Goal: Task Accomplishment & Management: Use online tool/utility

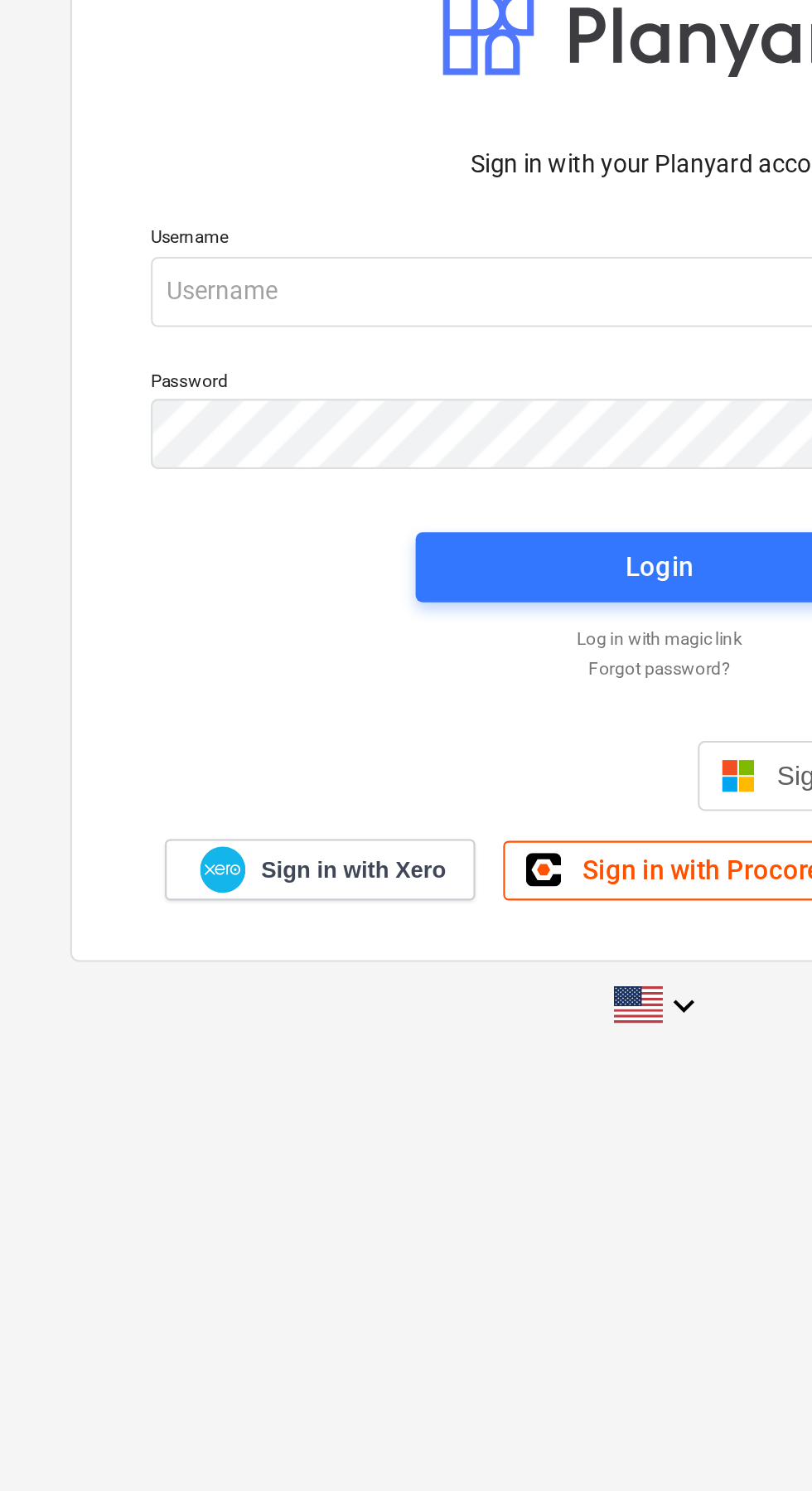
scroll to position [9, 0]
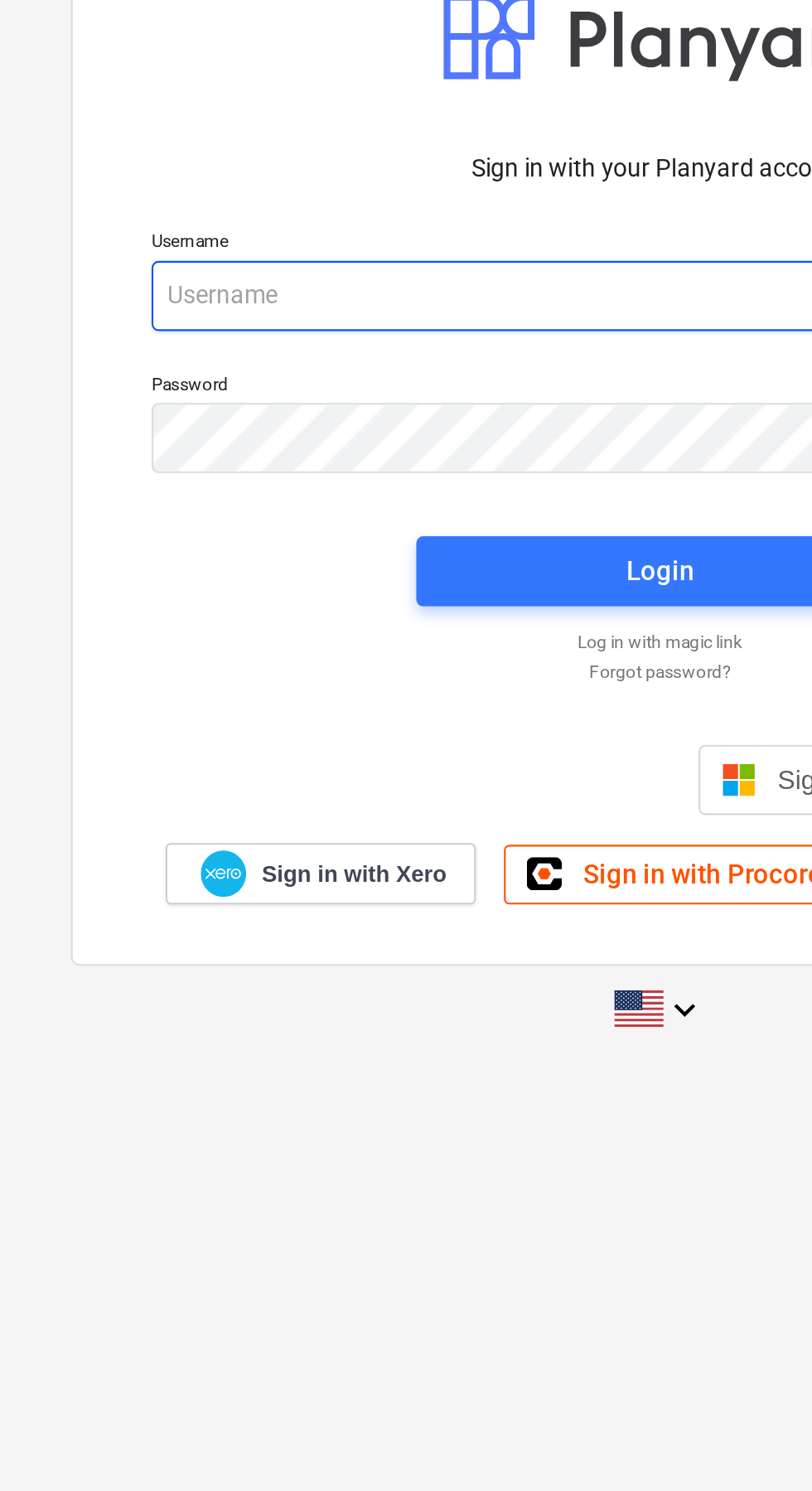
click at [309, 691] on input "email" at bounding box center [406, 674] width 481 height 33
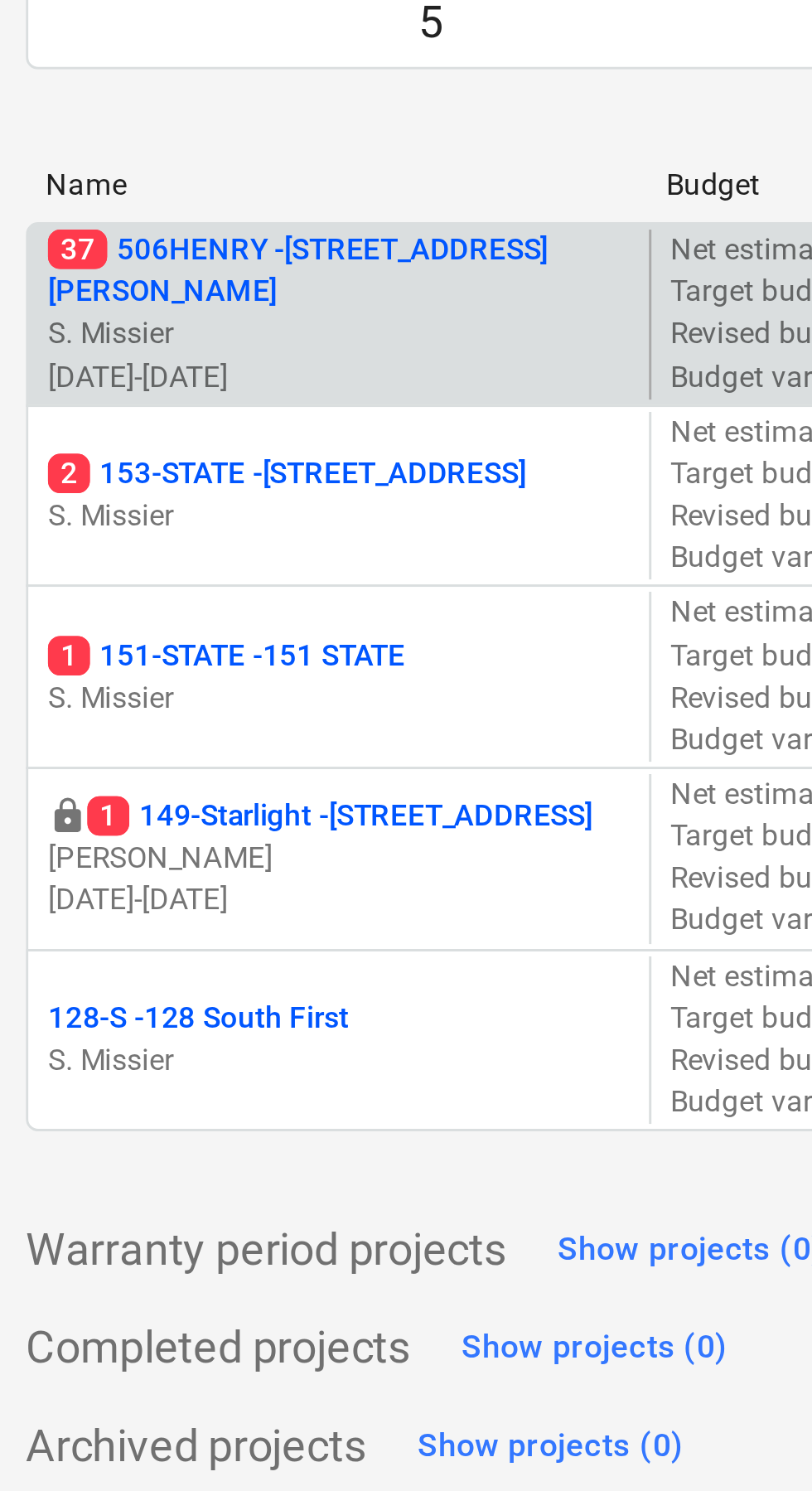
click at [140, 285] on p "37 506HENRY - 506 Henry Street" at bounding box center [130, 284] width 196 height 28
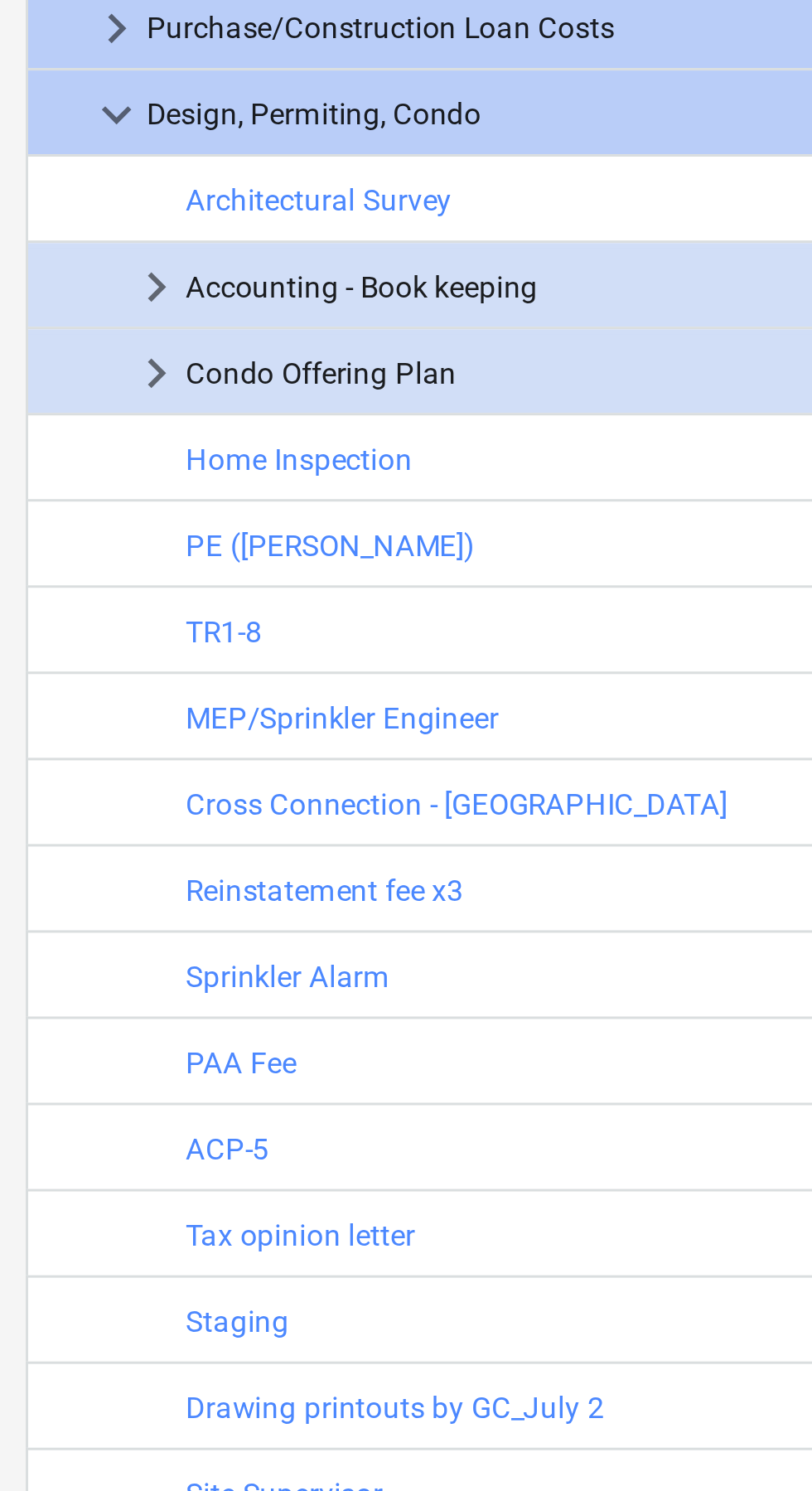
scroll to position [397, 0]
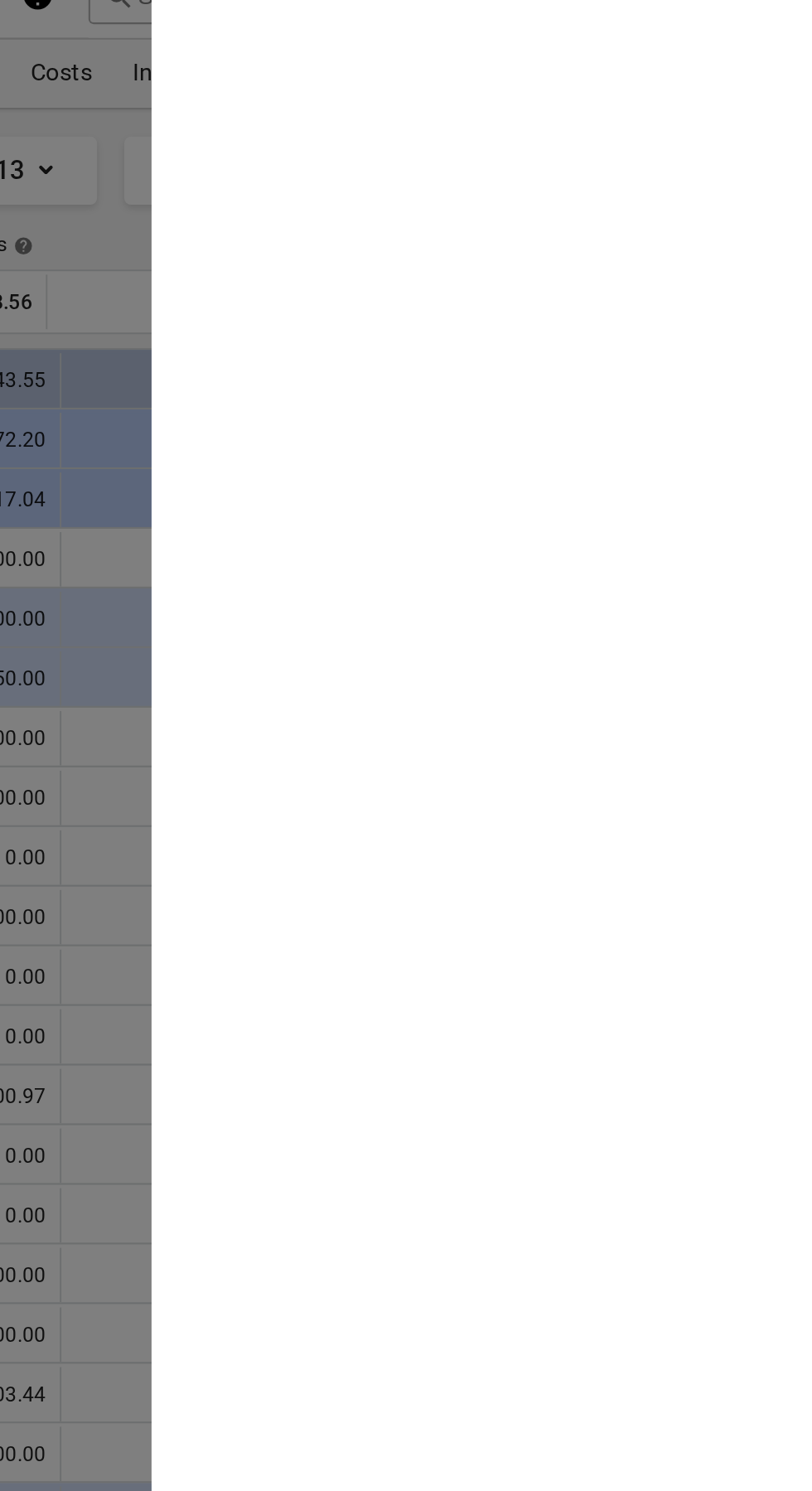
scroll to position [397, 0]
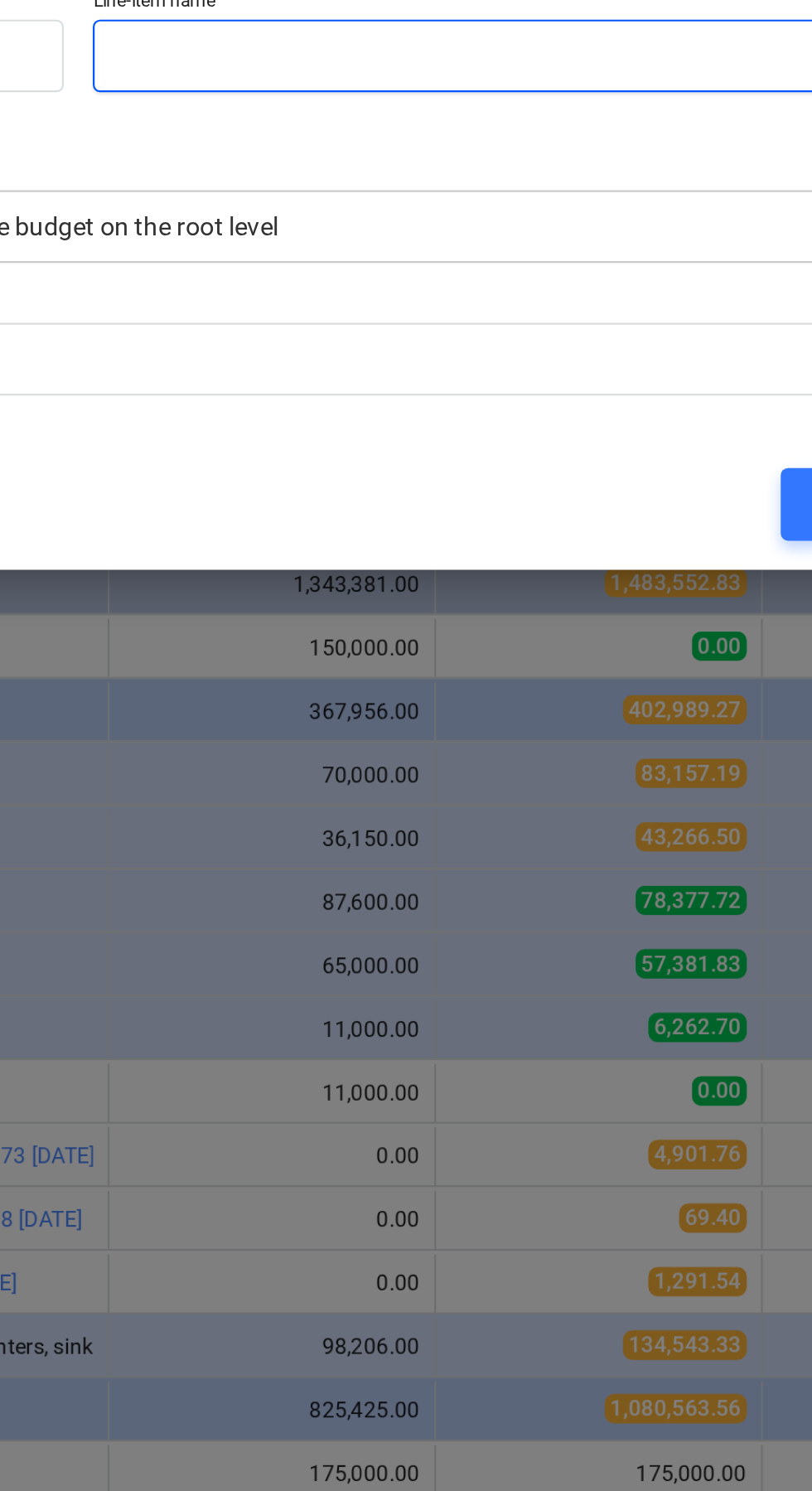
click at [537, 689] on input "text" at bounding box center [505, 672] width 383 height 33
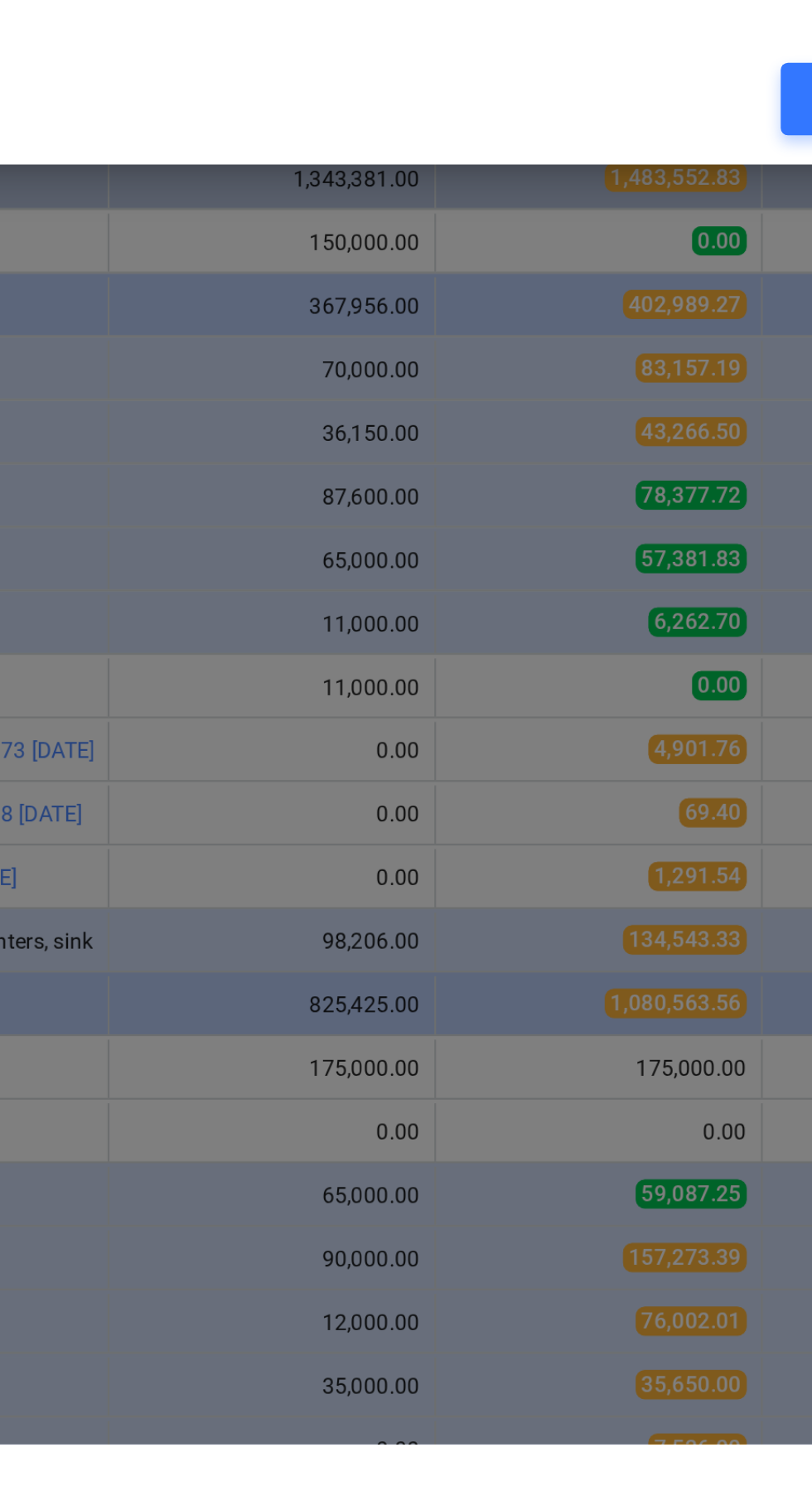
click at [512, 689] on input "New SP filing" at bounding box center [505, 672] width 383 height 33
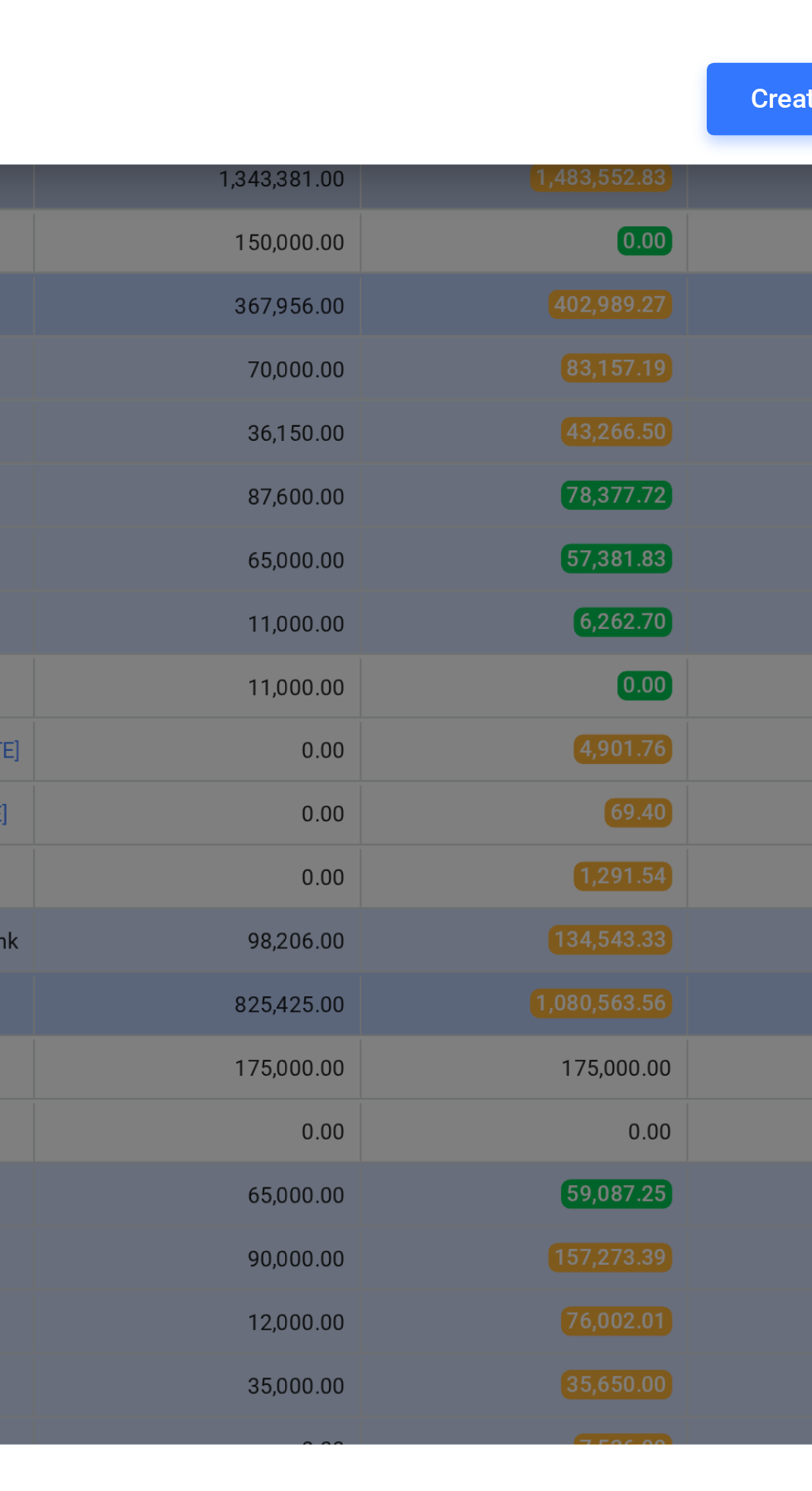
click at [576, 689] on input "New SP filing" at bounding box center [505, 672] width 383 height 33
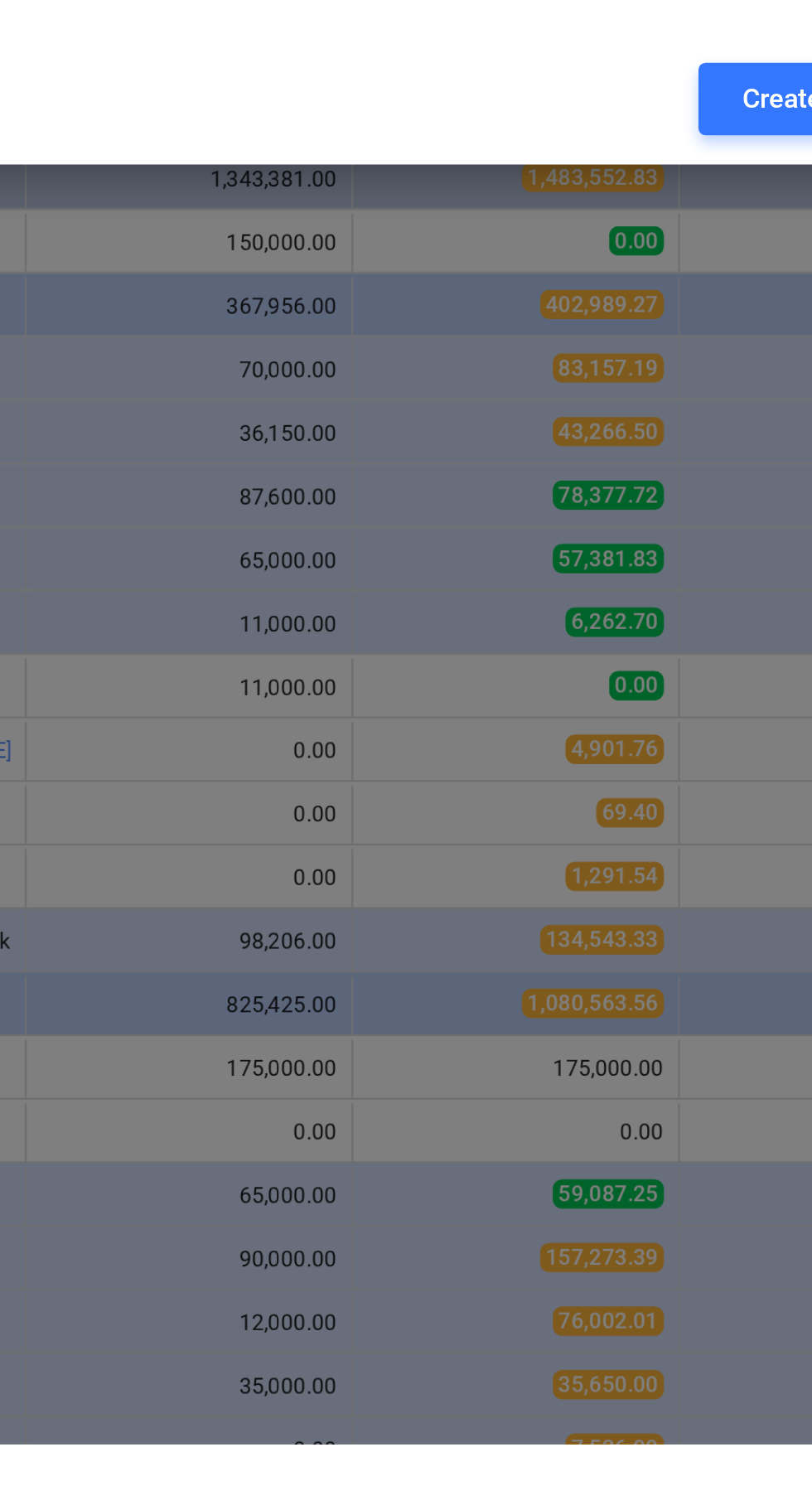
type input "New SP filing - filing as new with DCVs"
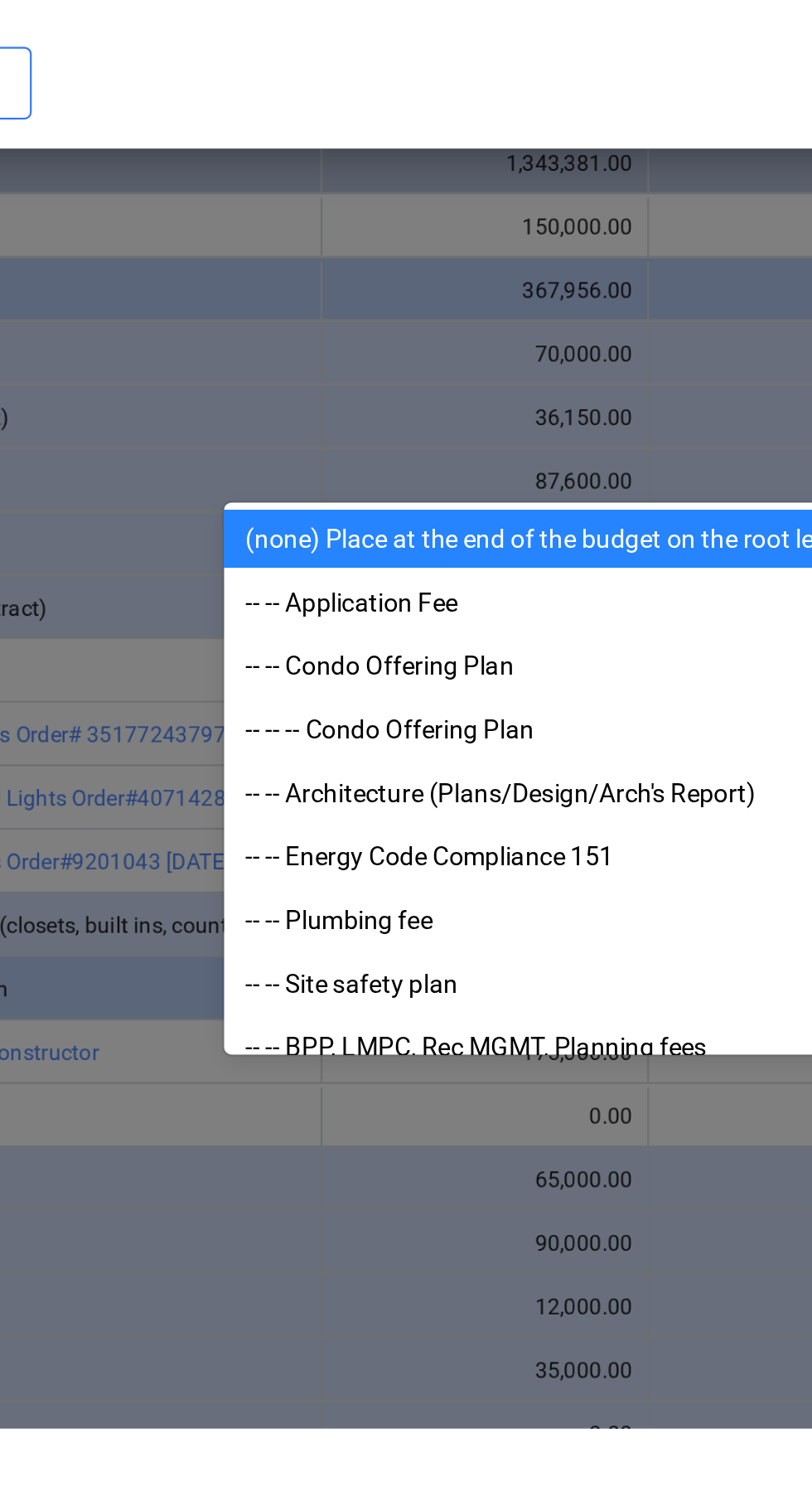
scroll to position [0, 0]
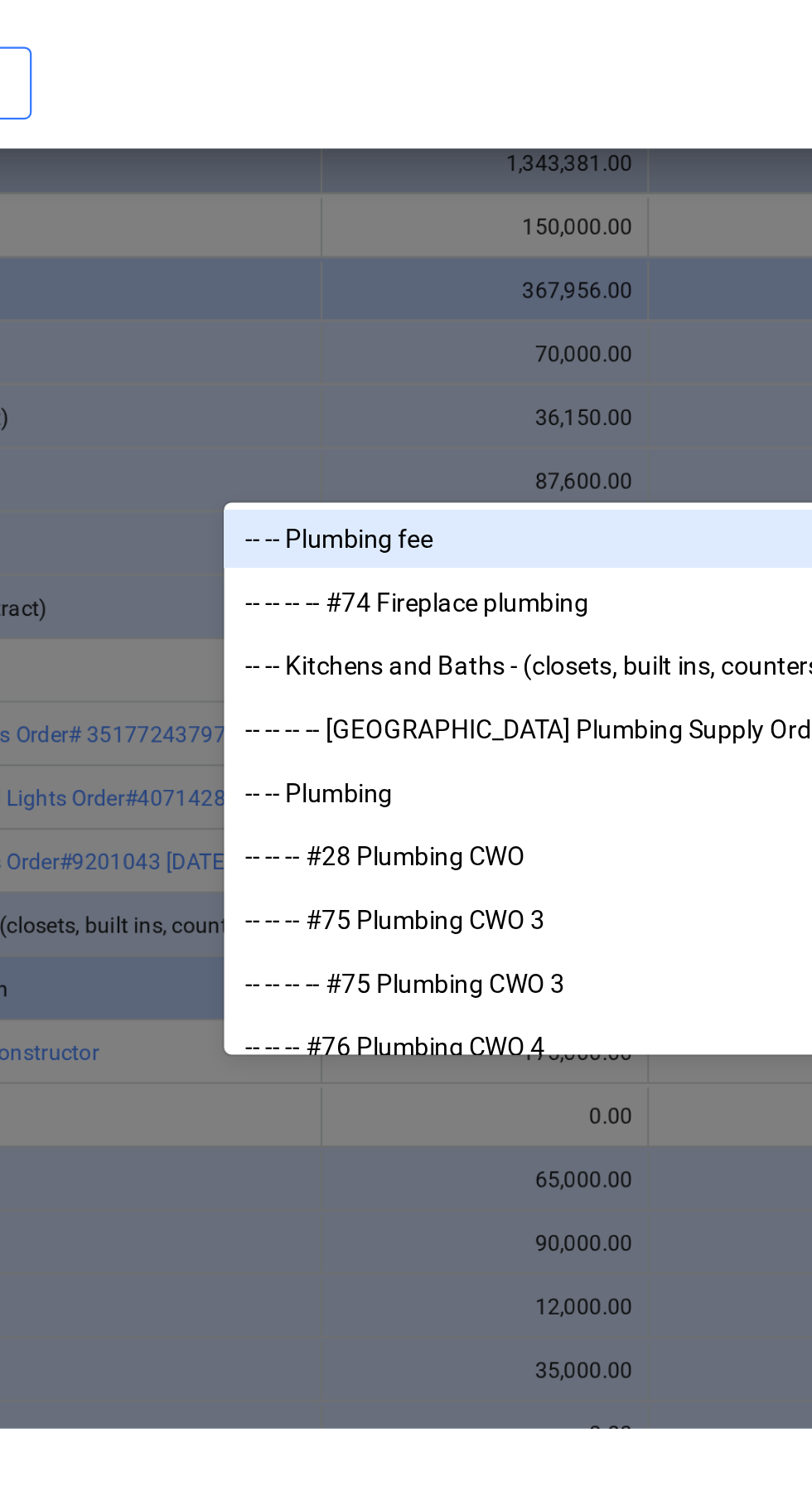
click at [322, 1208] on div "-- -- Plumbing" at bounding box center [566, 1202] width 582 height 27
type input "Plu"
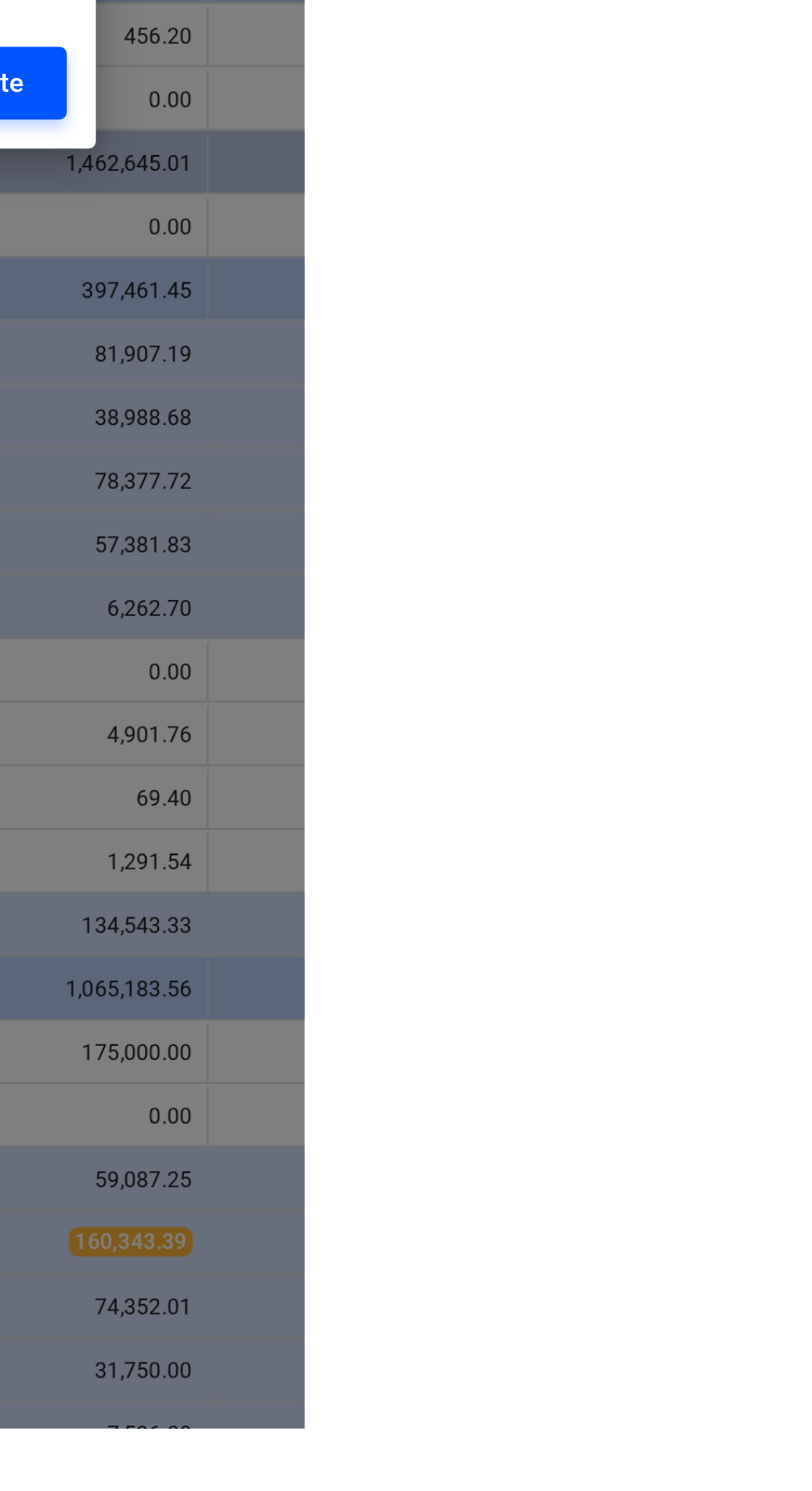
click at [684, 888] on div "Create" at bounding box center [666, 877] width 37 height 21
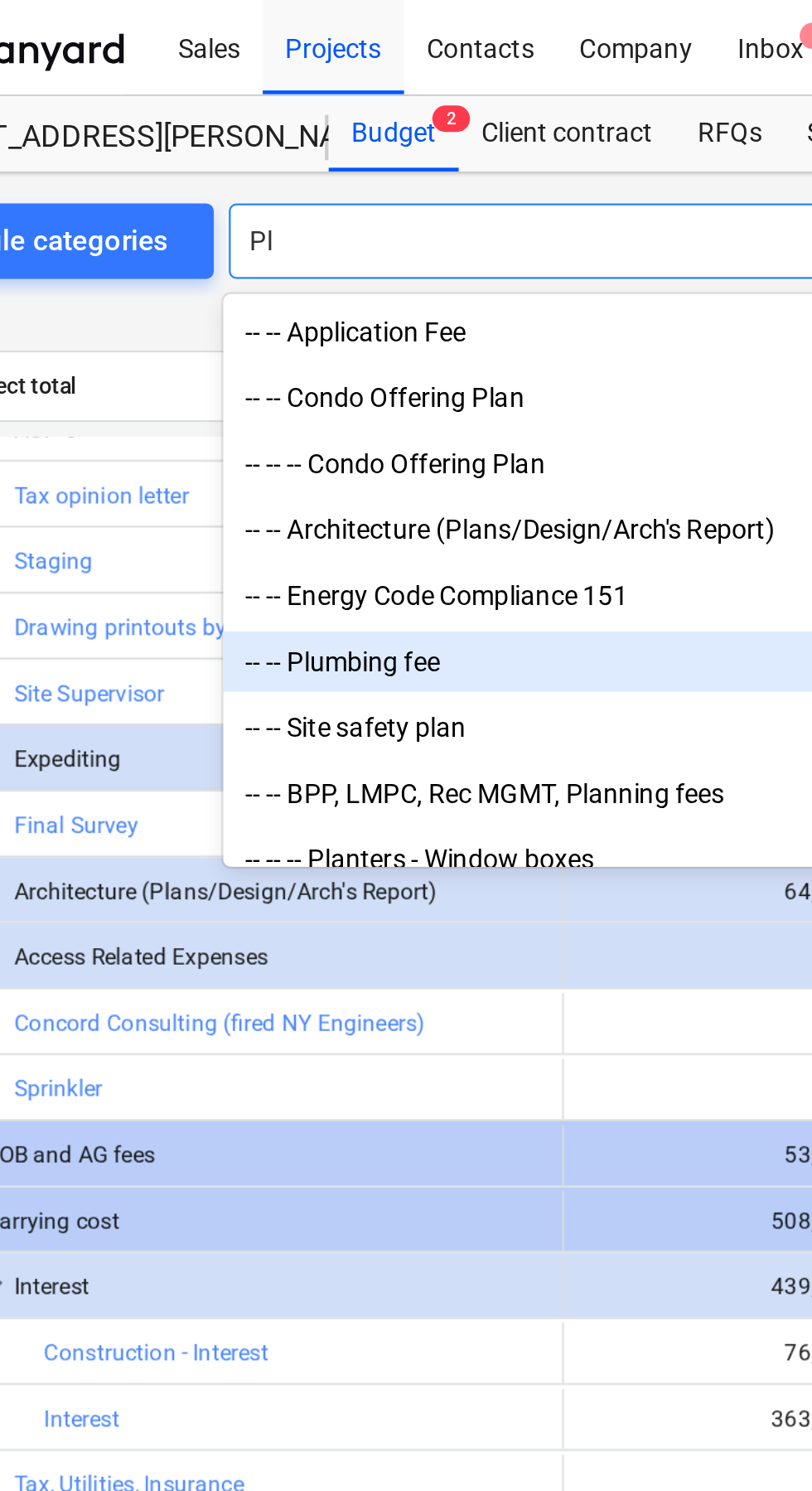
type input "P"
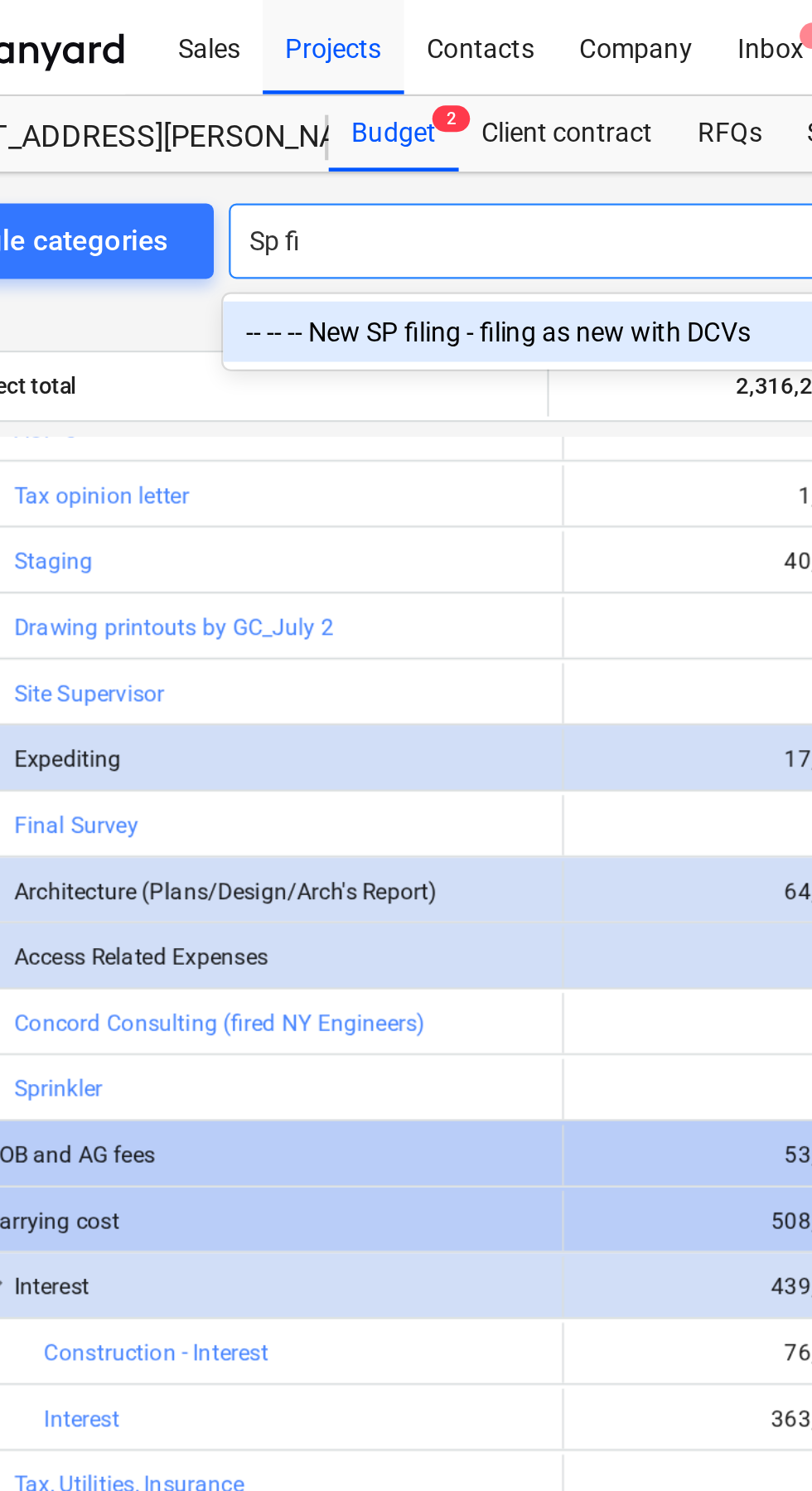
click at [341, 146] on div "-- -- -- New SP filing - filing as new with DCVs" at bounding box center [336, 146] width 331 height 27
type input "Sp fi"
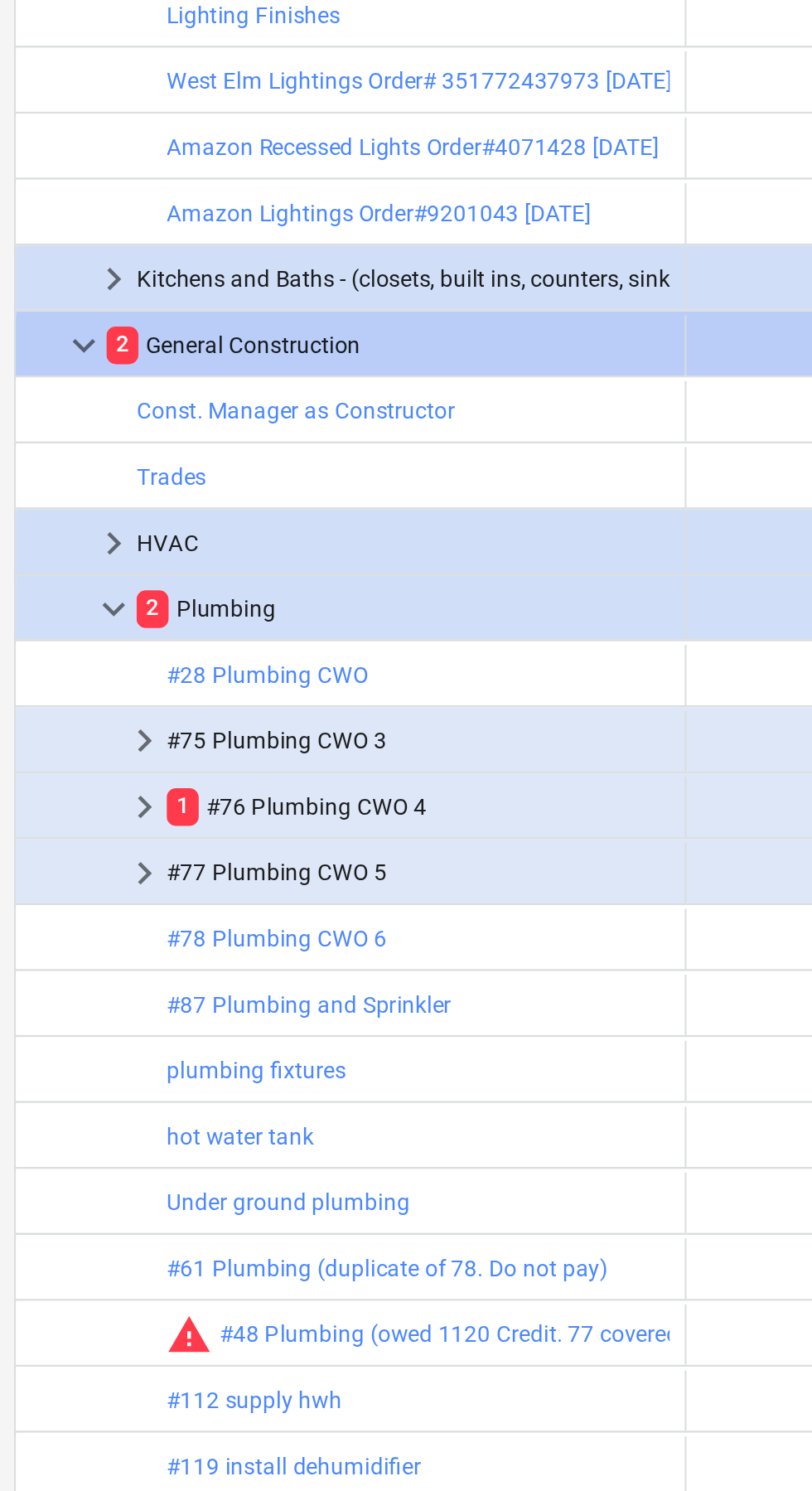
scroll to position [1038, 0]
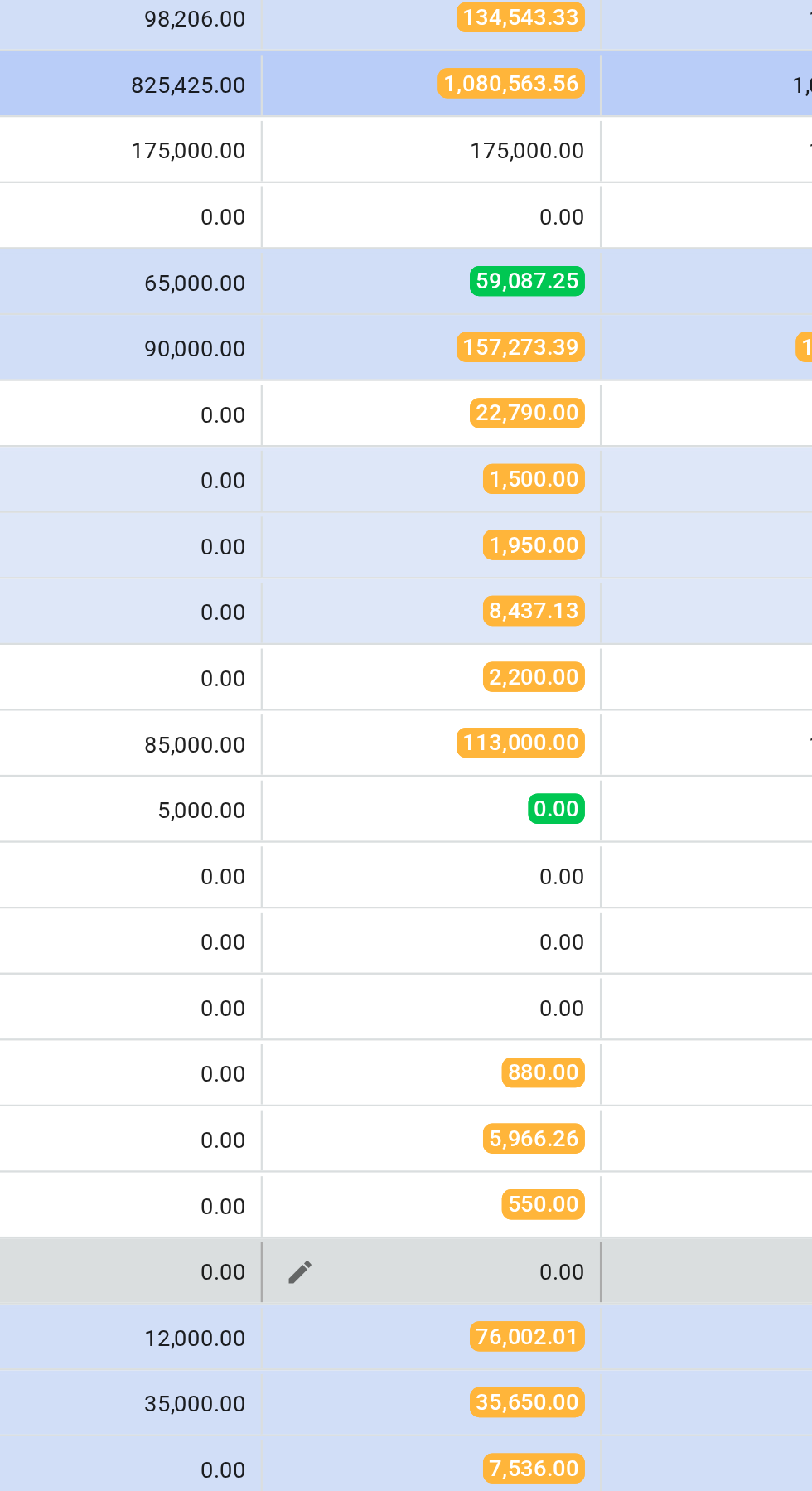
click at [551, 1168] on div "0.00" at bounding box center [544, 1172] width 135 height 12
click at [480, 1177] on span "edit" at bounding box center [486, 1172] width 13 height 13
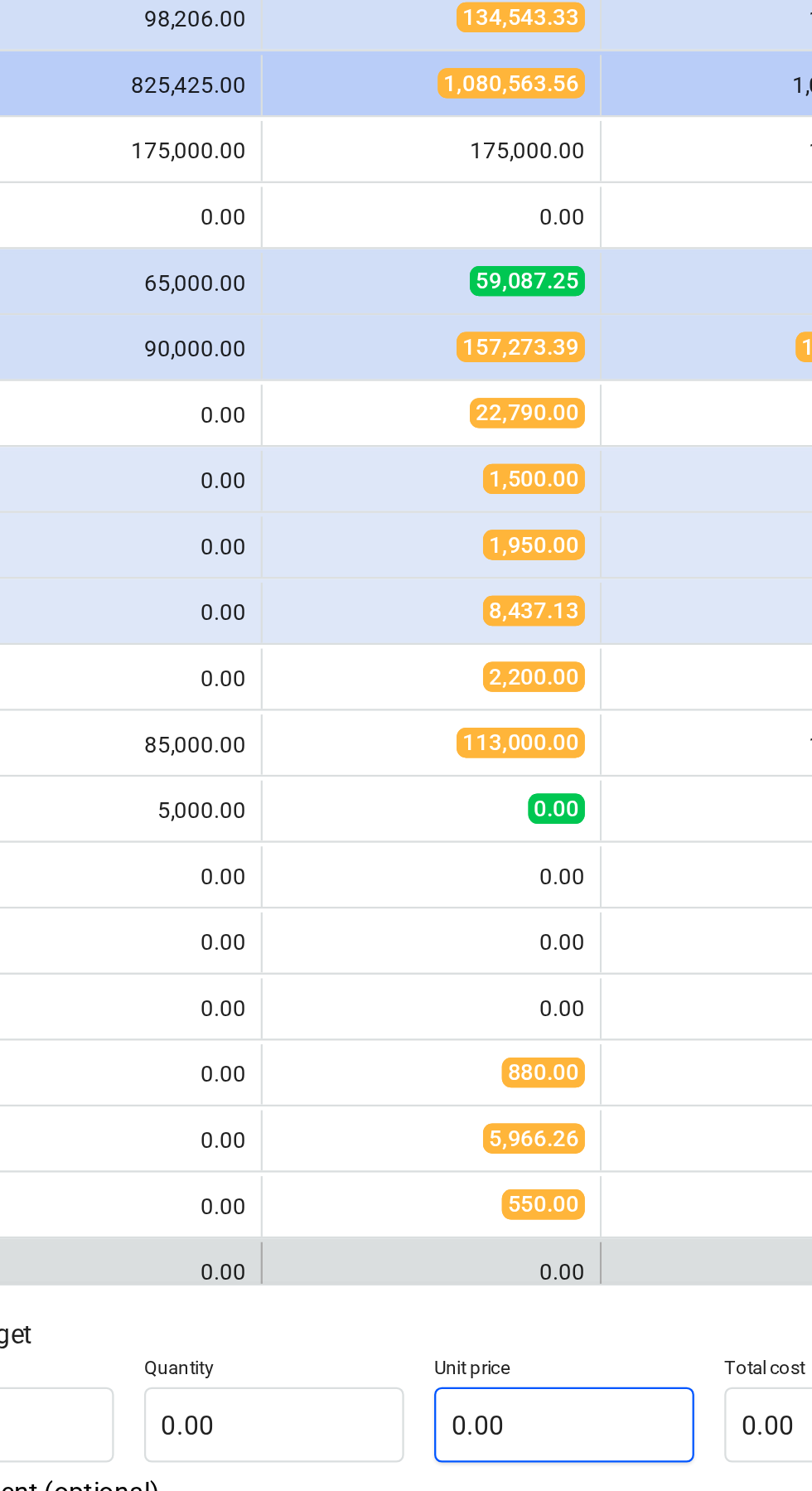
click at [596, 1240] on input "0.00" at bounding box center [602, 1239] width 115 height 33
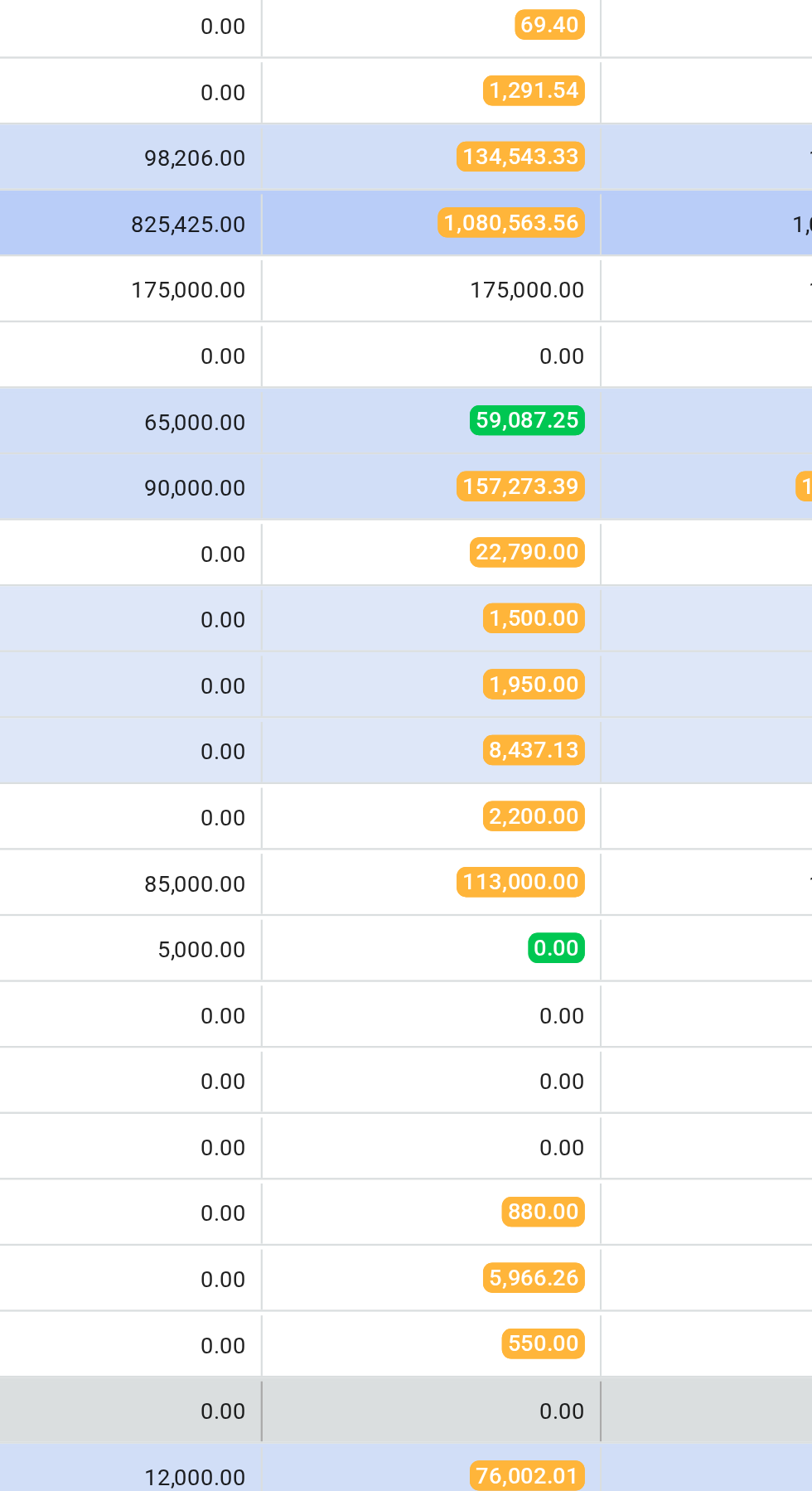
type textarea "x"
type input "0.00"
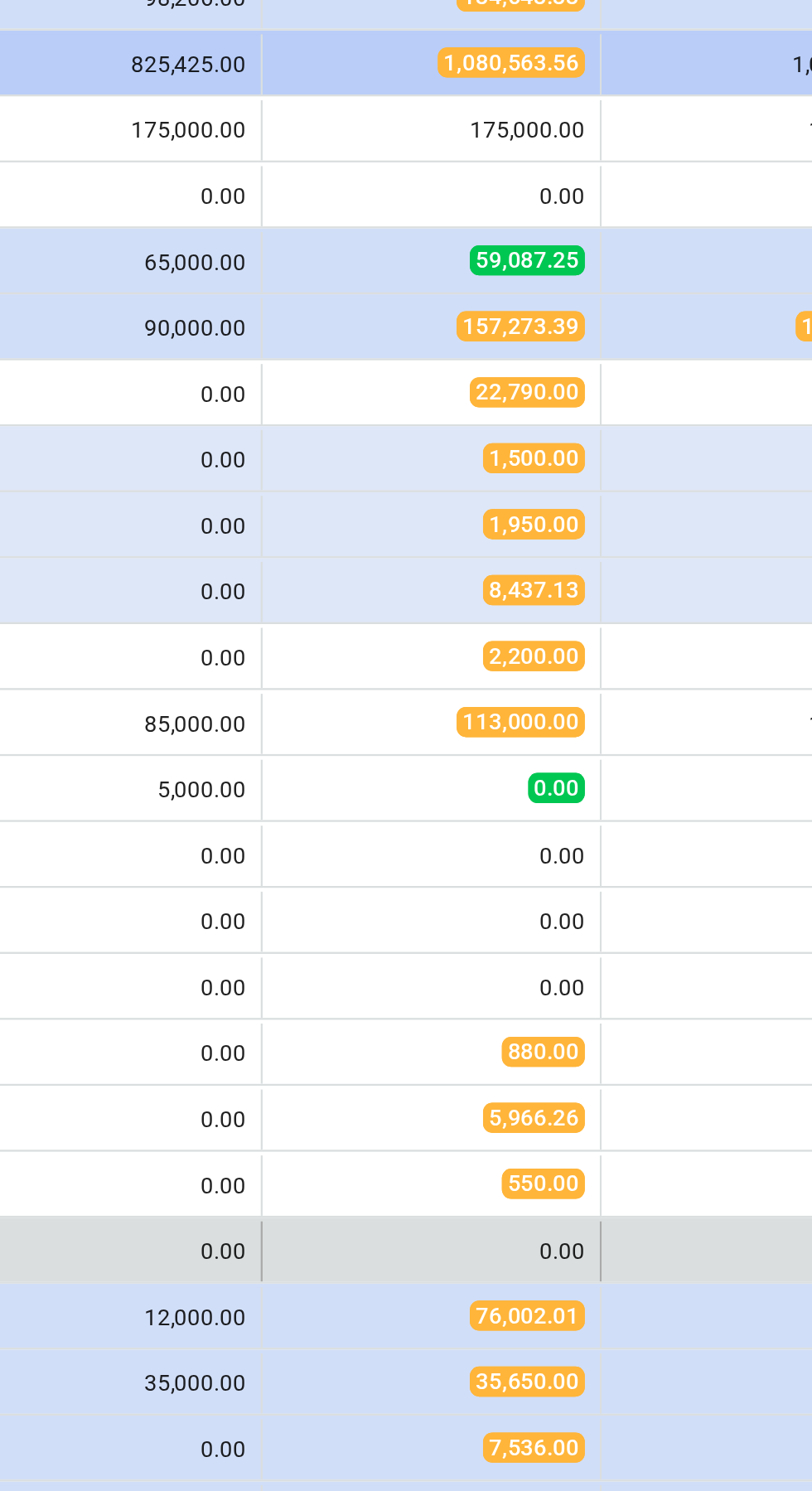
type textarea "x"
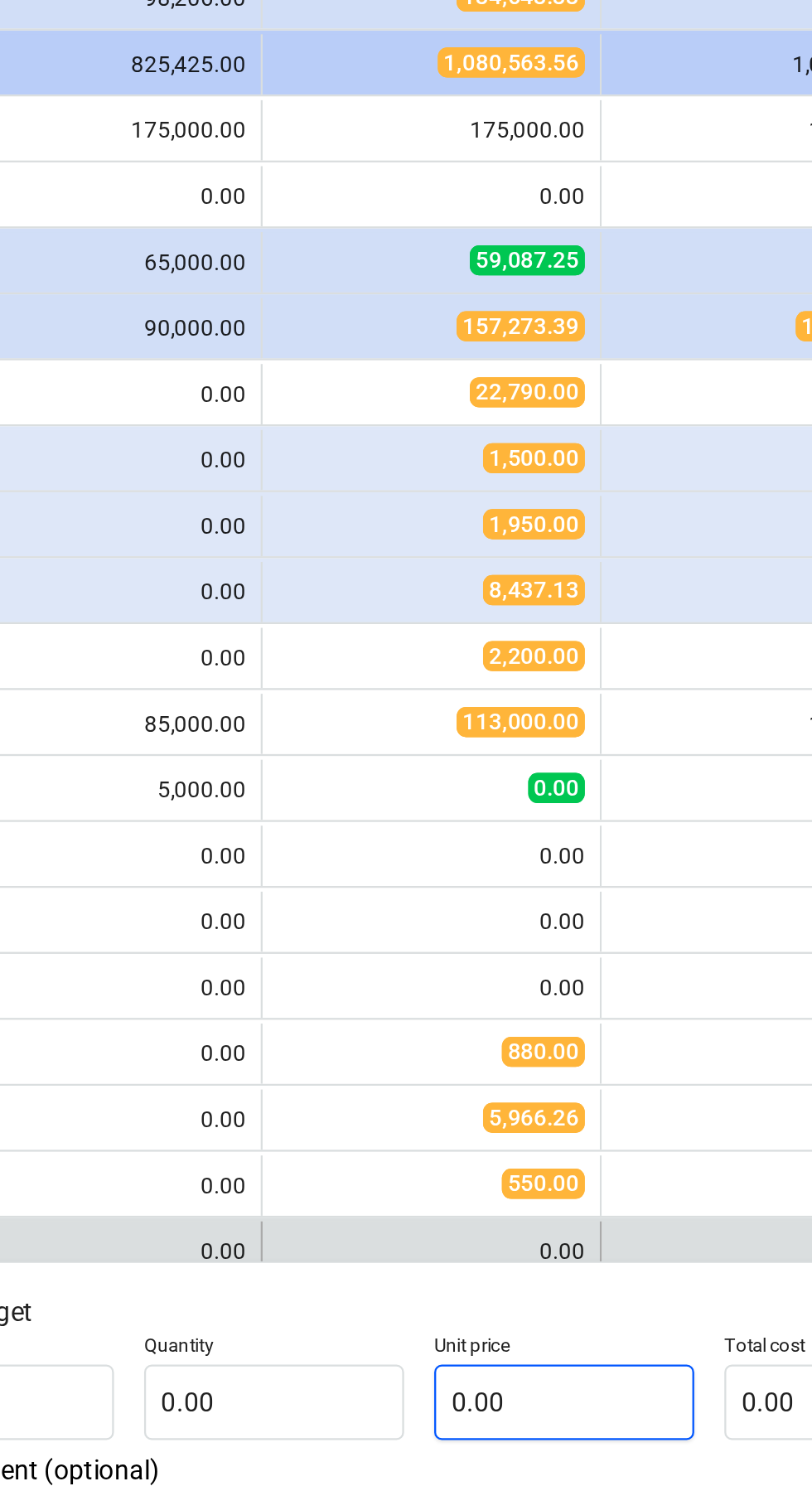
click at [590, 1278] on input "0.00" at bounding box center [602, 1278] width 115 height 33
type textarea "x"
click at [572, 1281] on input "0.00" at bounding box center [602, 1278] width 115 height 33
type textarea "x"
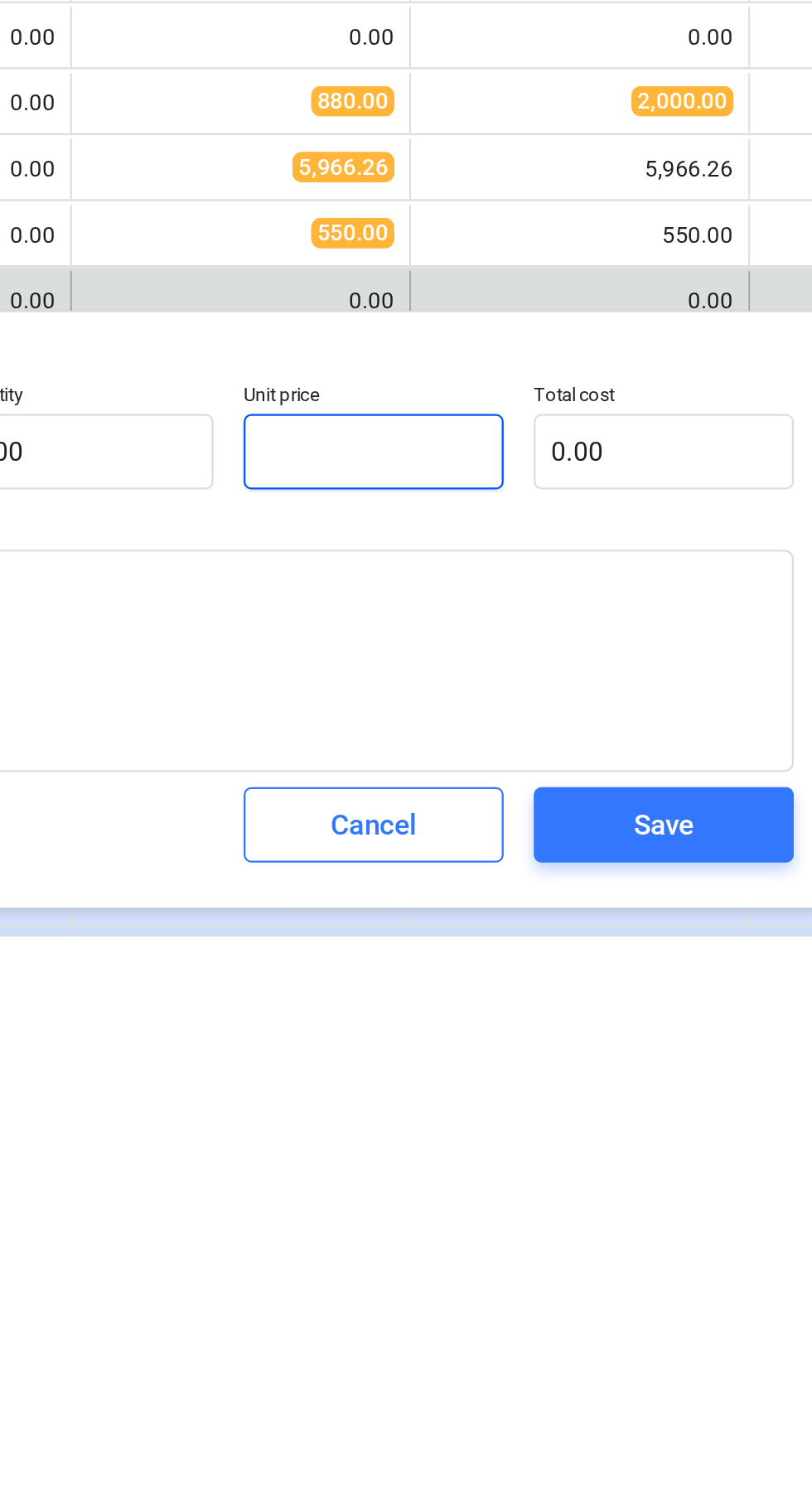
type input "1"
type textarea "x"
type input "pcs"
type input "1.00"
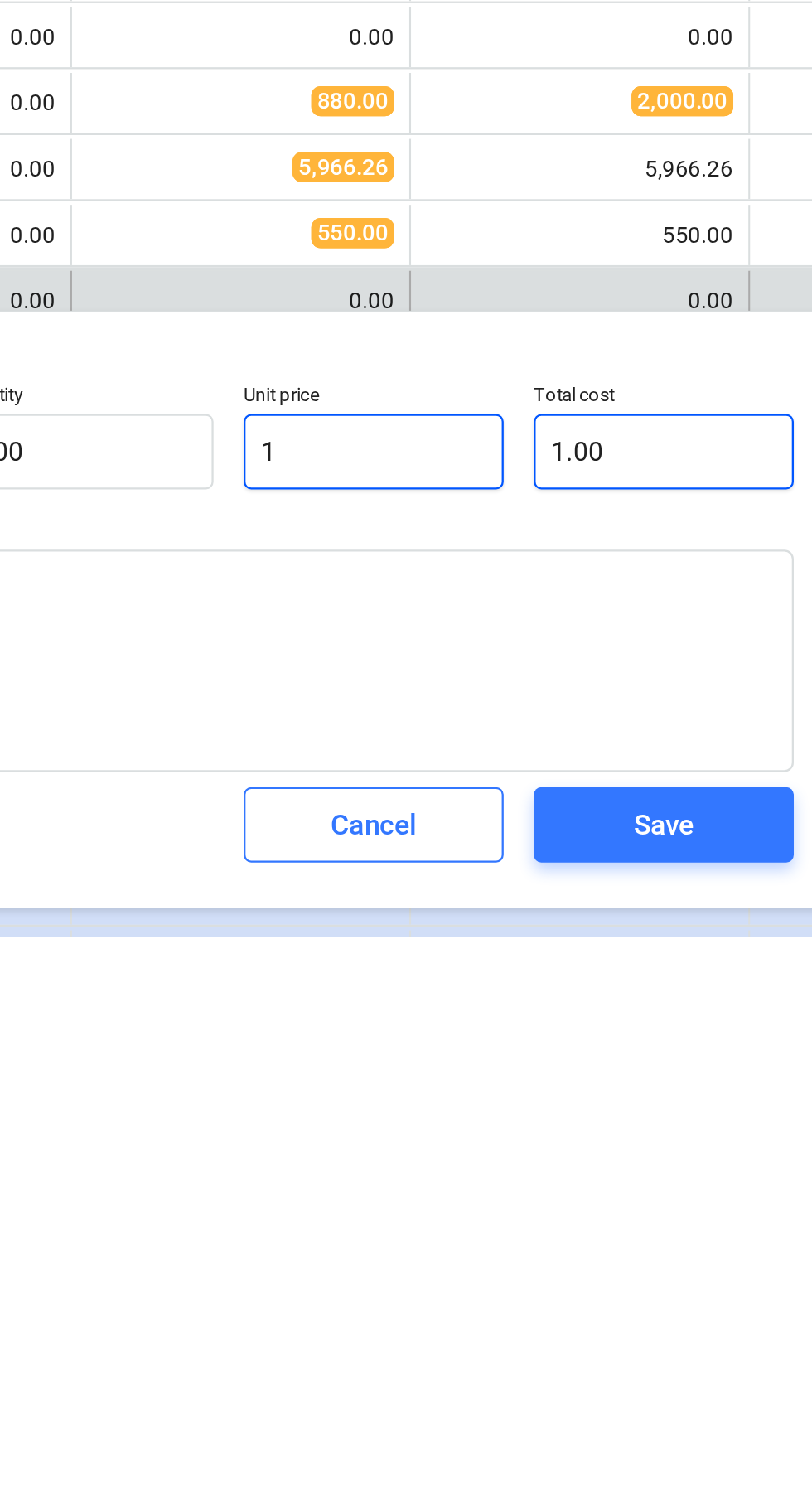
type input "1"
click at [722, 1279] on input "1.00" at bounding box center [729, 1278] width 115 height 33
type textarea "x"
type input "1.00"
type input "1"
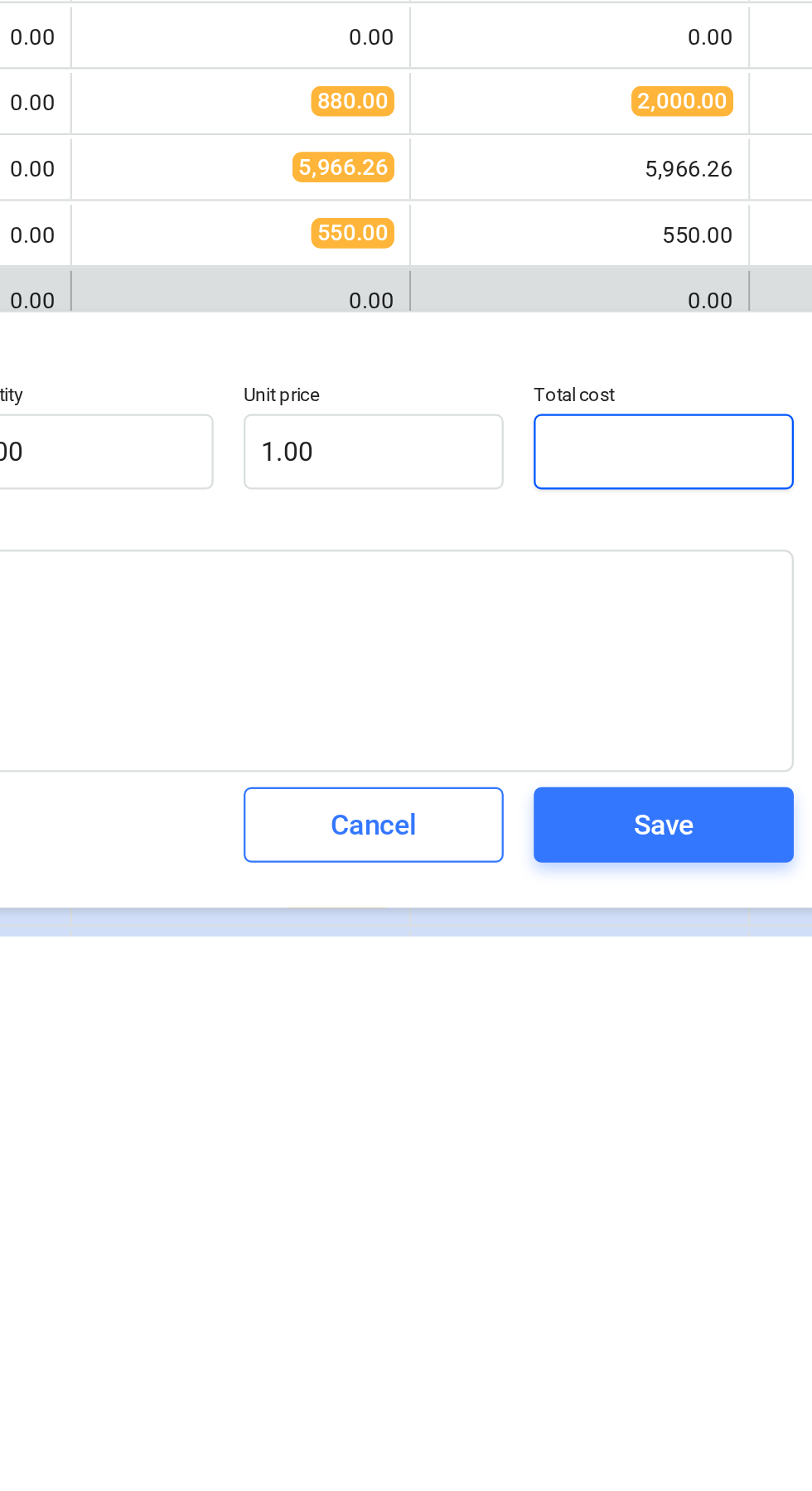
type textarea "x"
type input "0.00"
type input "6"
type textarea "x"
type input "6.00"
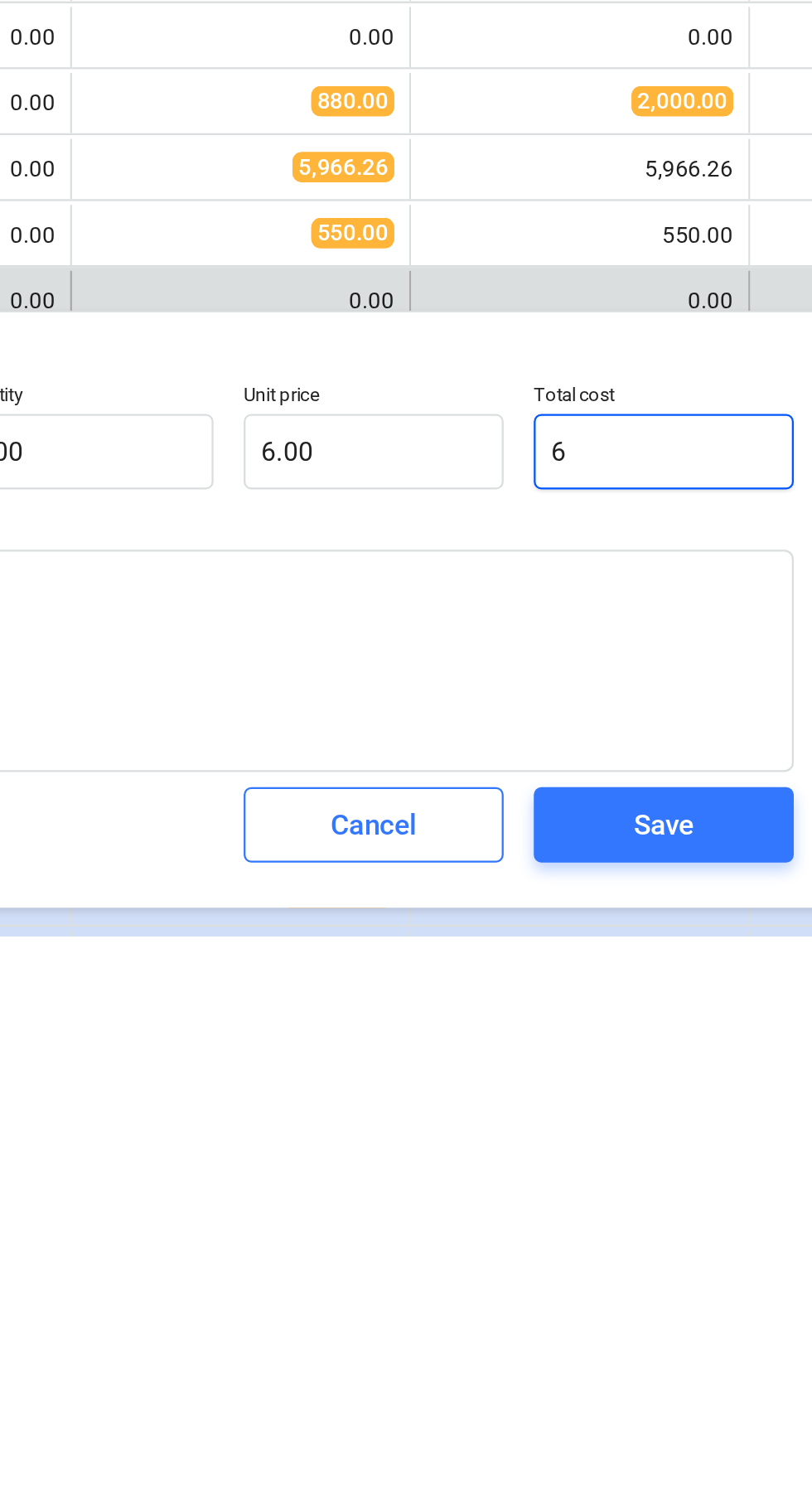
type input "60"
type textarea "x"
type input "60.00"
type input "600"
type textarea "x"
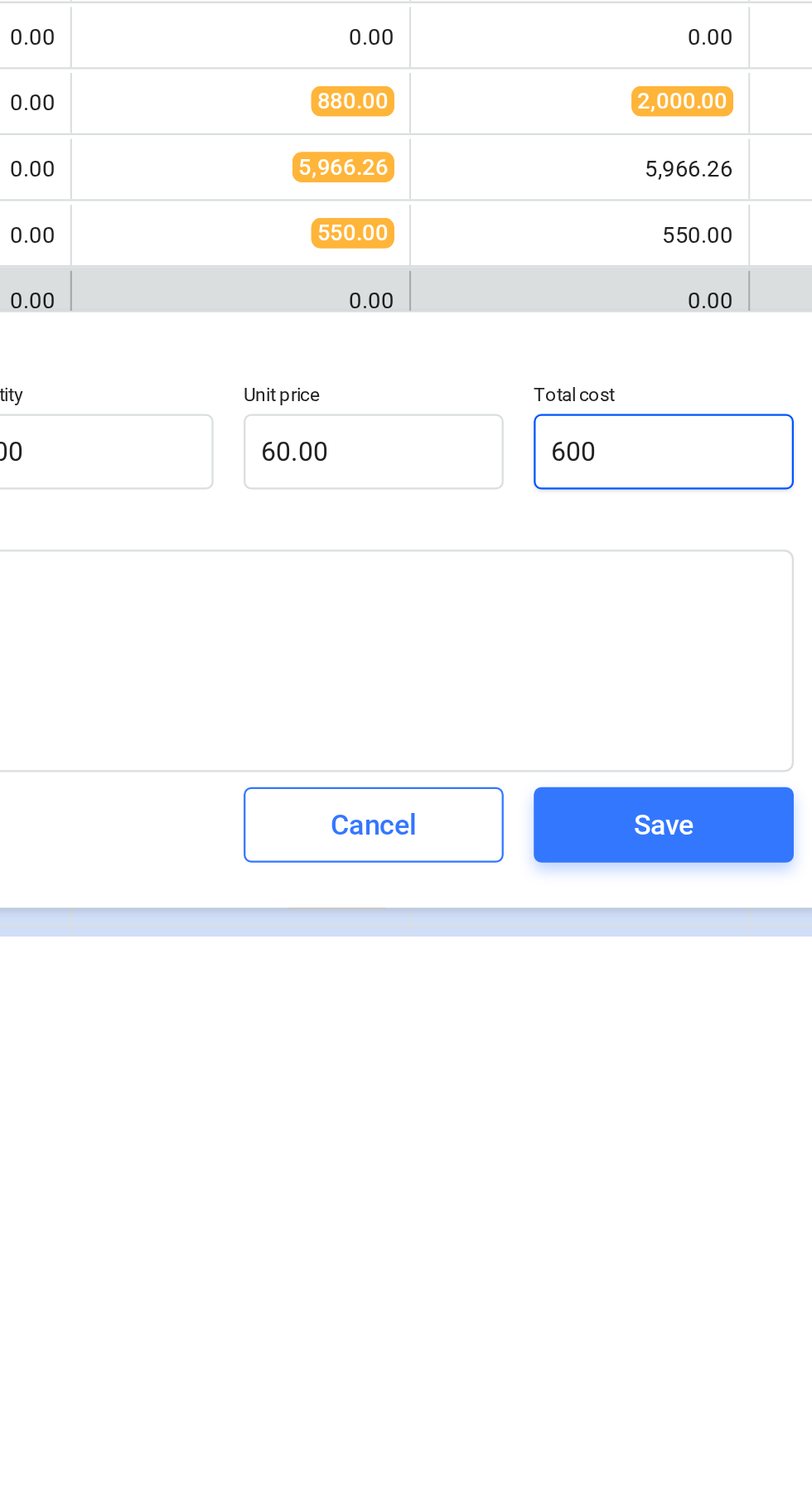
type input "600.00"
type input "6000"
type textarea "x"
type input "6,000.00"
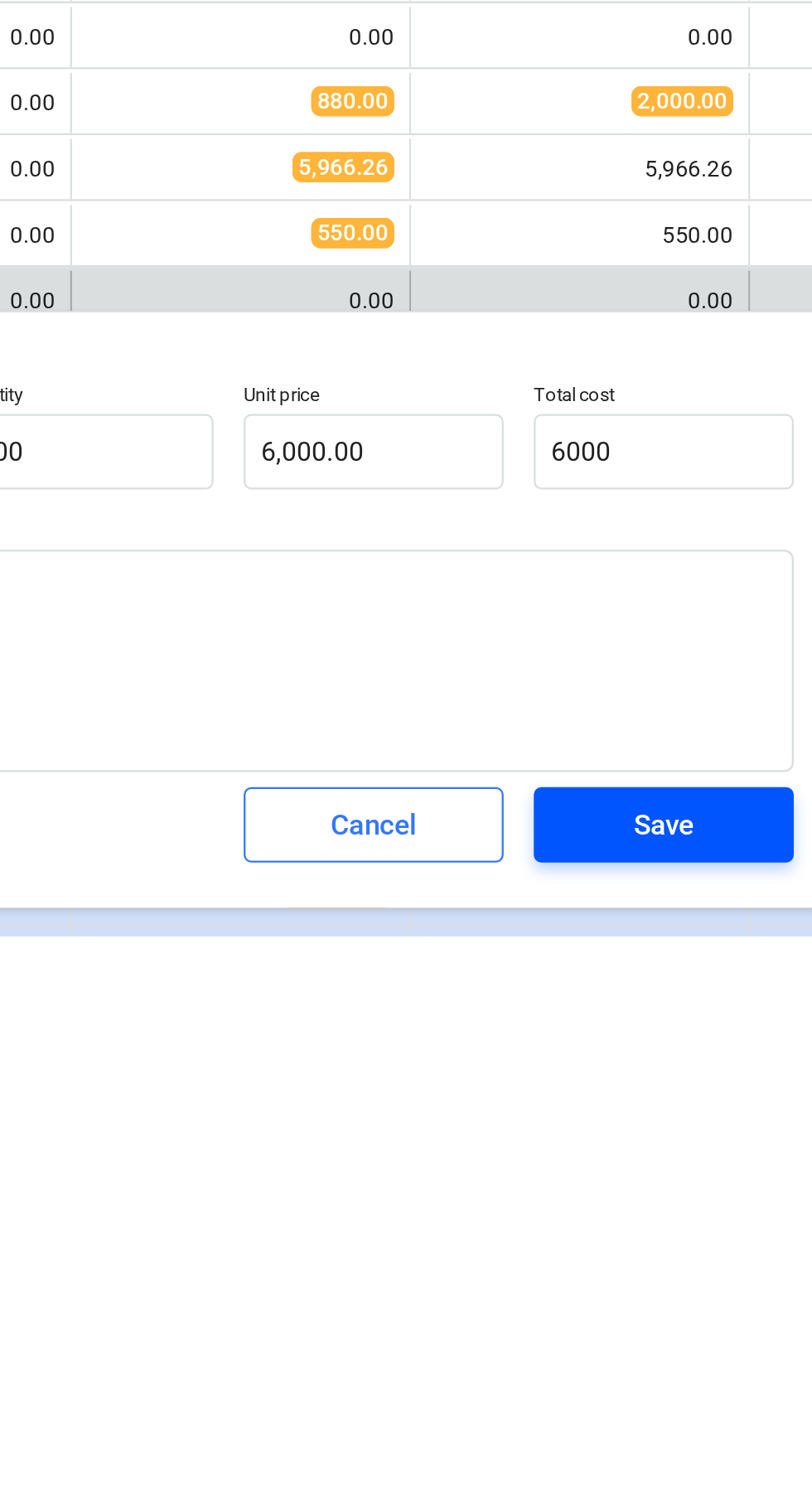
click at [737, 1438] on div "Save" at bounding box center [730, 1442] width 27 height 21
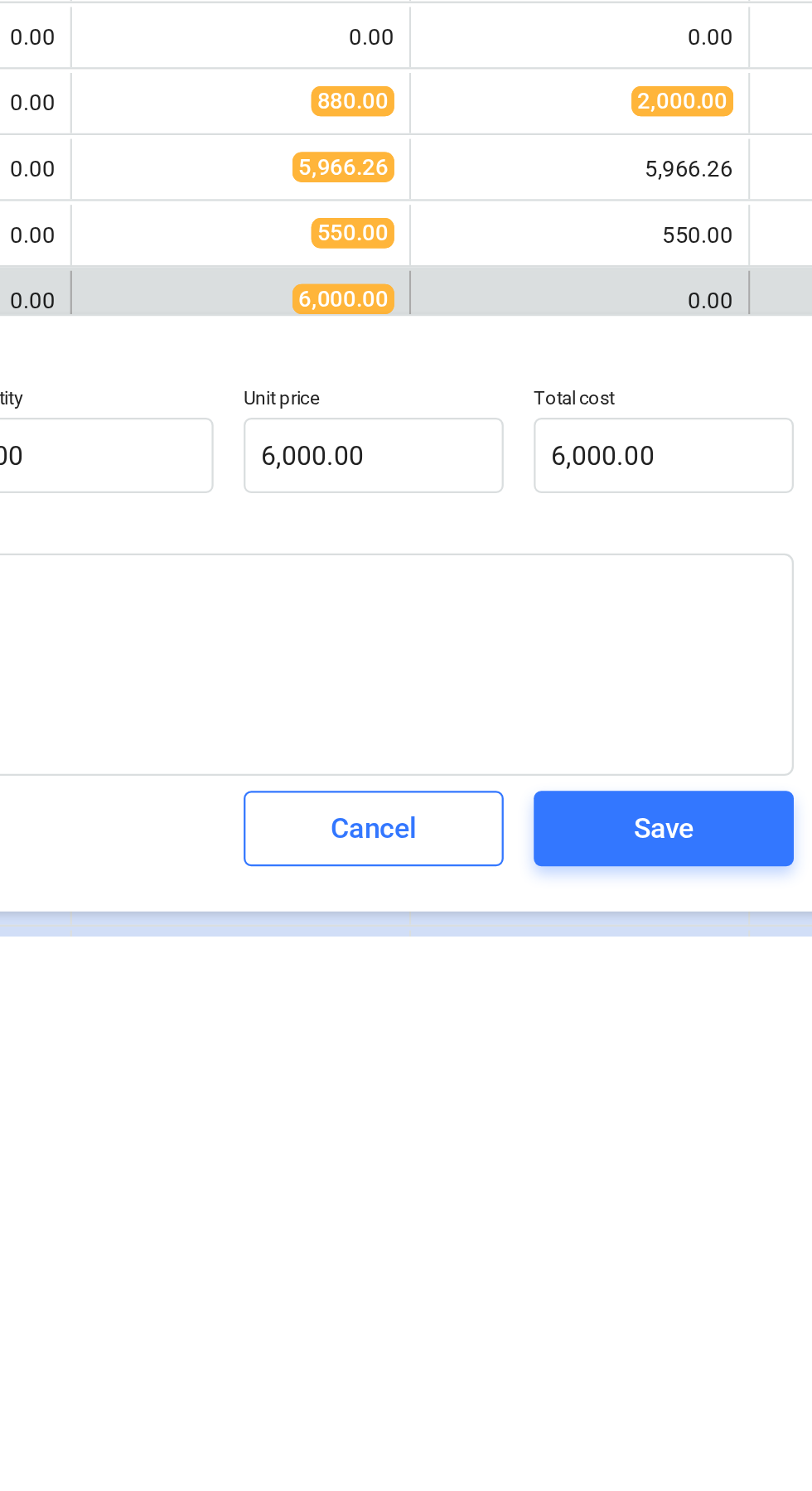
type textarea "x"
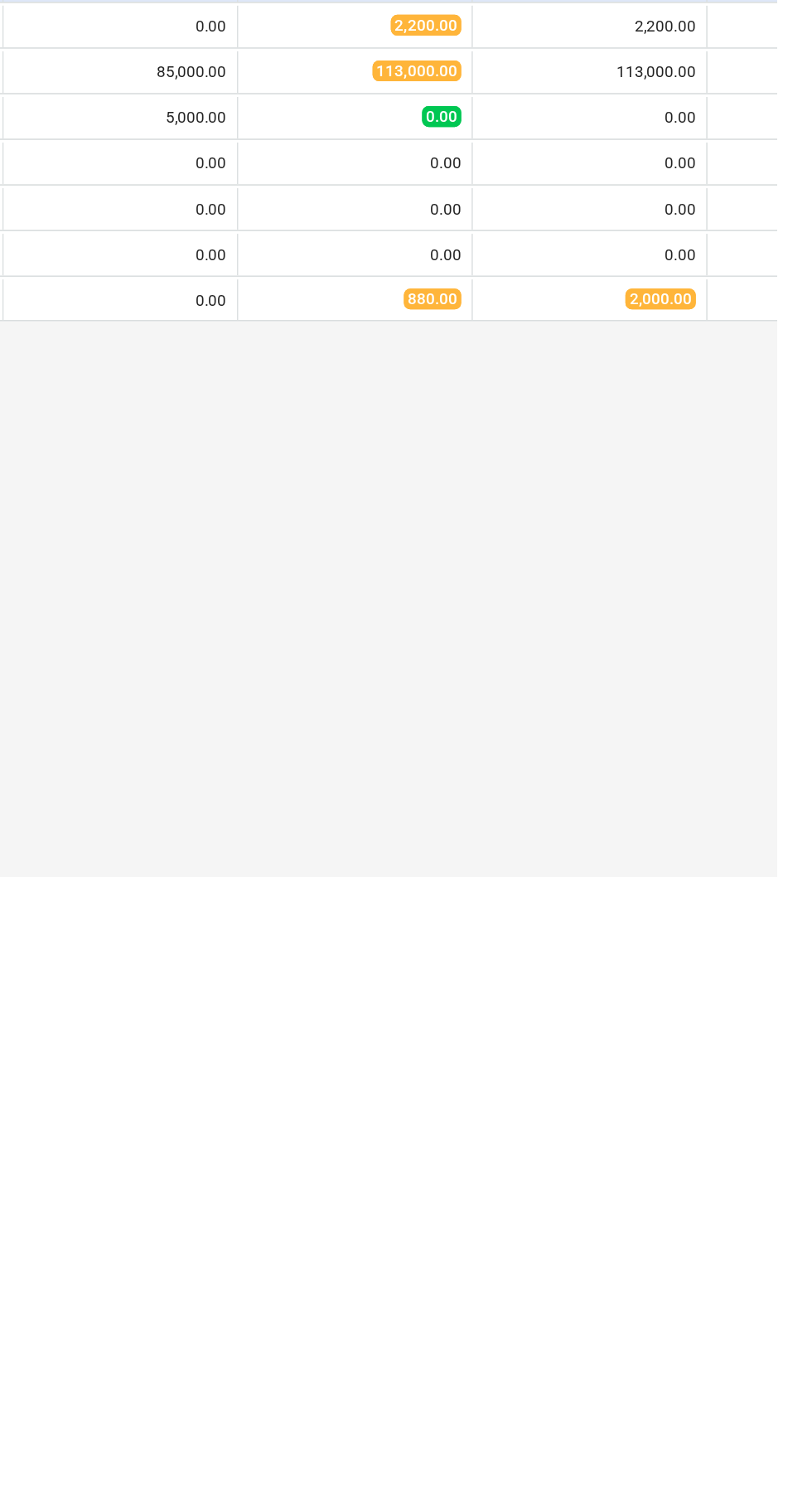
scroll to position [0, 0]
